Goal: Information Seeking & Learning: Learn about a topic

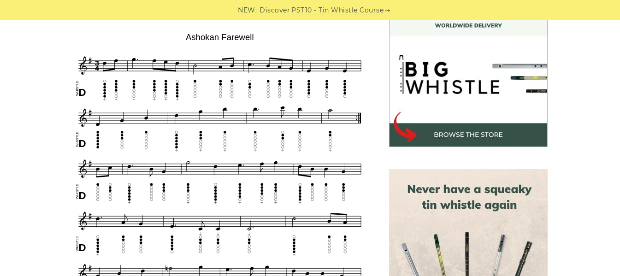
scroll to position [277, 0]
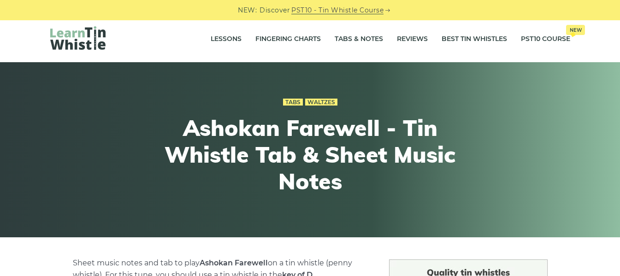
scroll to position [0, 0]
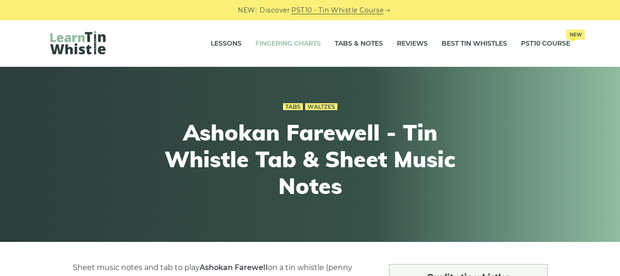
click at [262, 43] on link "Fingering Charts" at bounding box center [289, 43] width 66 height 23
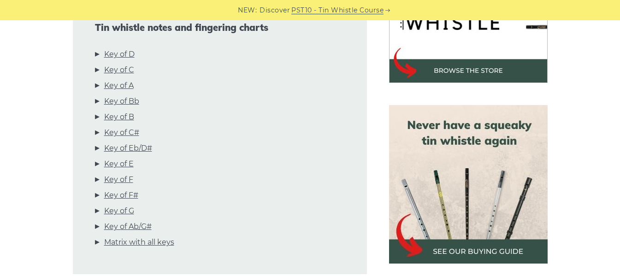
scroll to position [351, 0]
